Goal: Task Accomplishment & Management: Use online tool/utility

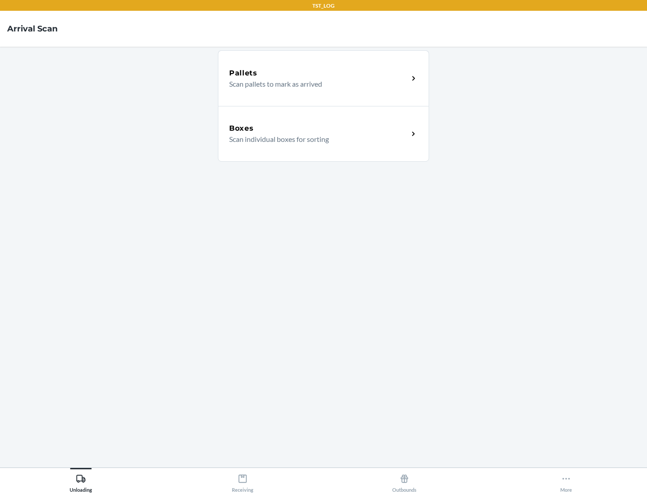
click at [318, 128] on div "Boxes" at bounding box center [318, 128] width 179 height 11
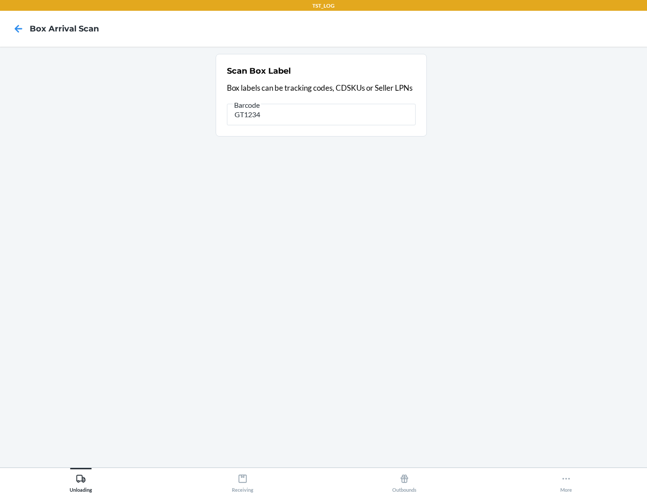
type input "GT1234"
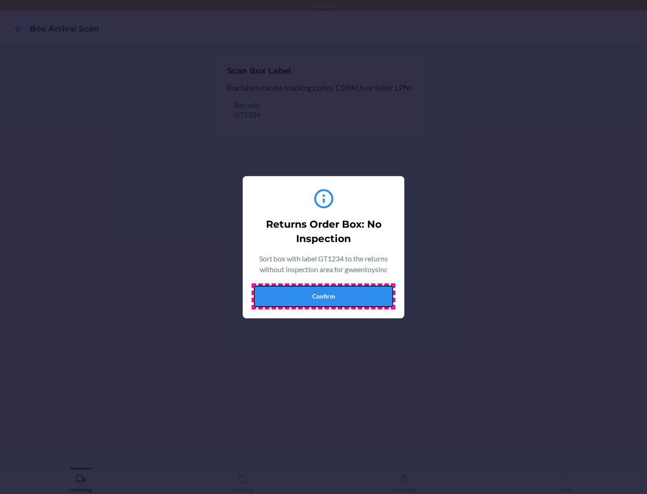
click at [323, 296] on button "Confirm" at bounding box center [323, 297] width 139 height 22
